Goal: Navigation & Orientation: Find specific page/section

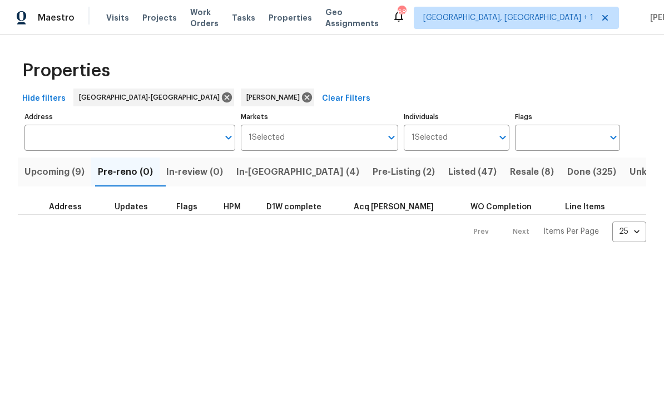
click at [261, 179] on span "In-reno (4)" at bounding box center [297, 172] width 123 height 16
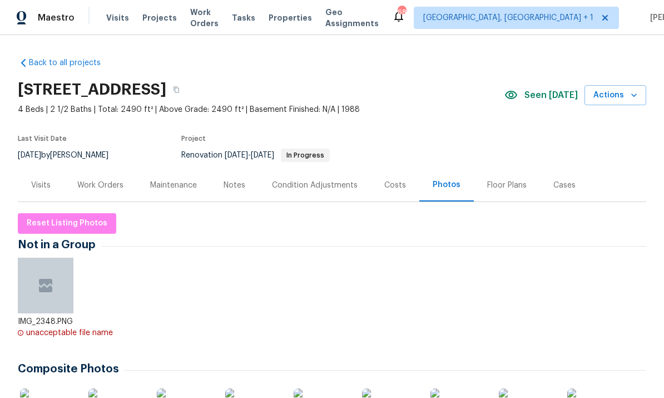
click at [41, 281] on img at bounding box center [46, 285] width 18 height 18
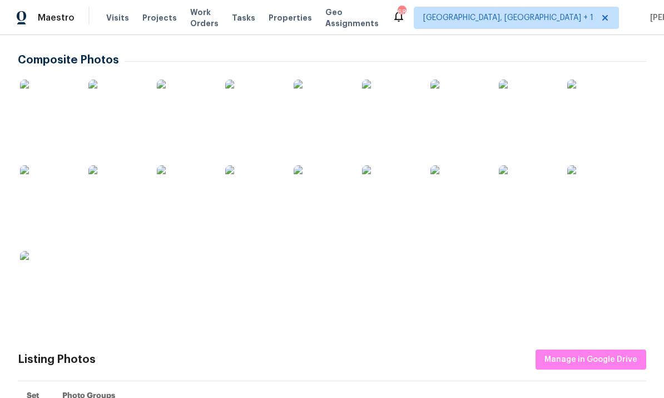
scroll to position [308, 0]
click at [48, 108] on img at bounding box center [48, 109] width 56 height 56
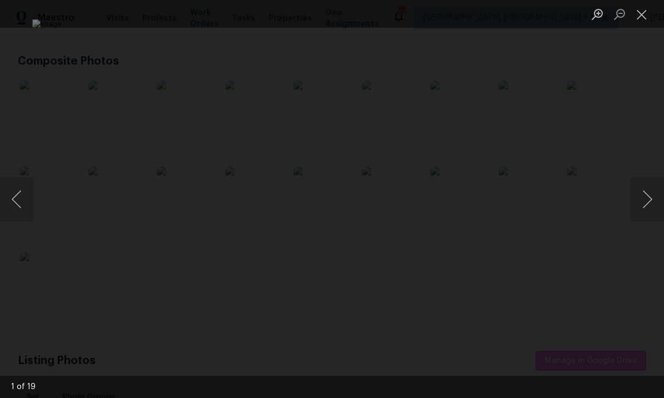
click at [661, 203] on button "Next image" at bounding box center [647, 199] width 33 height 45
click at [659, 199] on button "Next image" at bounding box center [647, 199] width 33 height 45
click at [659, 198] on button "Next image" at bounding box center [647, 199] width 33 height 45
click at [659, 200] on button "Next image" at bounding box center [647, 199] width 33 height 45
click at [657, 202] on button "Next image" at bounding box center [647, 199] width 33 height 45
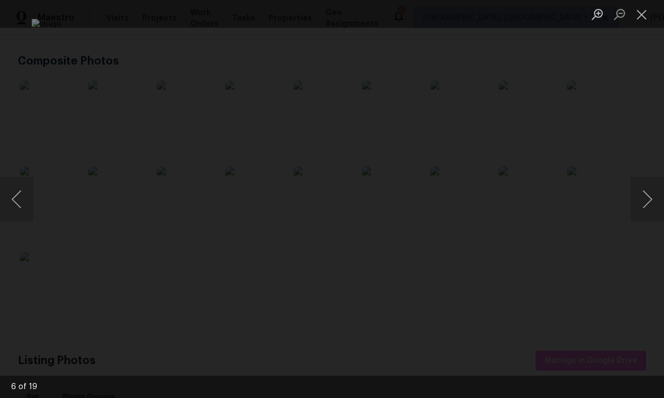
click at [653, 199] on button "Next image" at bounding box center [647, 199] width 33 height 45
click at [656, 197] on button "Next image" at bounding box center [647, 199] width 33 height 45
click at [654, 199] on button "Next image" at bounding box center [647, 199] width 33 height 45
click at [650, 201] on button "Next image" at bounding box center [647, 199] width 33 height 45
click at [645, 203] on button "Next image" at bounding box center [647, 199] width 33 height 45
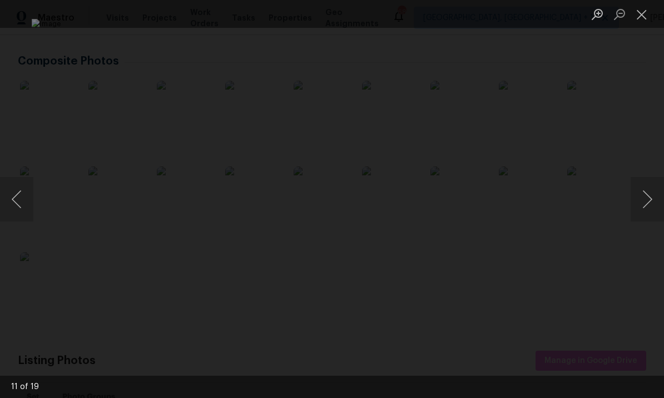
click at [643, 209] on button "Next image" at bounding box center [647, 199] width 33 height 45
click at [646, 207] on button "Next image" at bounding box center [647, 199] width 33 height 45
click at [646, 206] on button "Next image" at bounding box center [647, 199] width 33 height 45
click at [644, 204] on button "Next image" at bounding box center [647, 199] width 33 height 45
click at [646, 202] on button "Next image" at bounding box center [647, 199] width 33 height 45
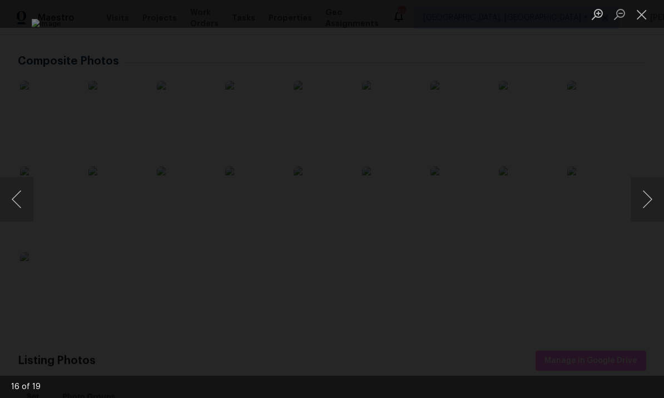
click at [642, 204] on button "Next image" at bounding box center [647, 199] width 33 height 45
click at [649, 200] on button "Next image" at bounding box center [647, 199] width 33 height 45
click at [649, 199] on button "Next image" at bounding box center [647, 199] width 33 height 45
click at [658, 197] on button "Next image" at bounding box center [647, 199] width 33 height 45
click at [646, 197] on button "Next image" at bounding box center [647, 199] width 33 height 45
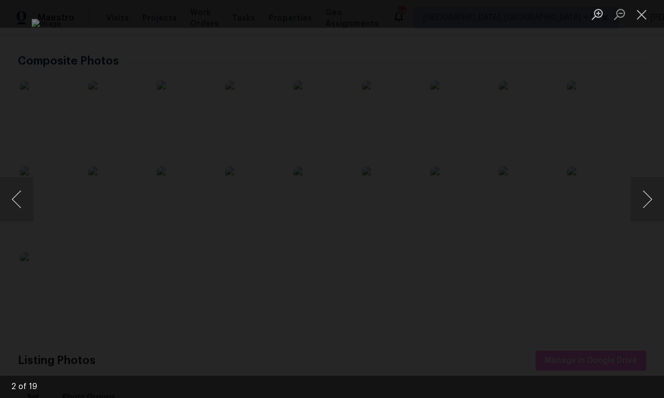
click at [660, 153] on div "Lightbox" at bounding box center [332, 199] width 664 height 398
